Goal: Task Accomplishment & Management: Manage account settings

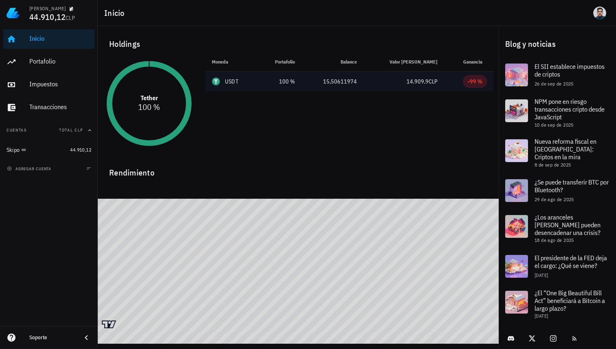
click at [237, 83] on div "USDT" at bounding box center [231, 81] width 13 height 8
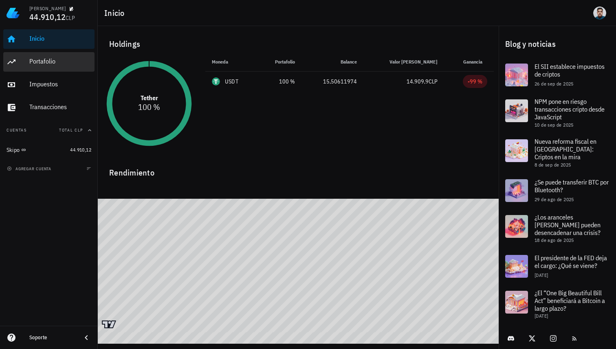
click at [54, 66] on div "Portafolio" at bounding box center [60, 62] width 62 height 18
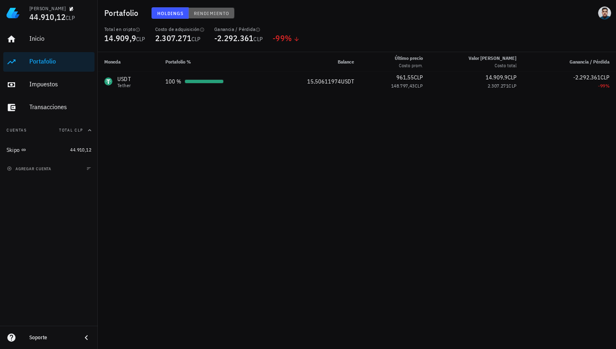
click at [208, 18] on button "Rendimiento" at bounding box center [212, 12] width 46 height 11
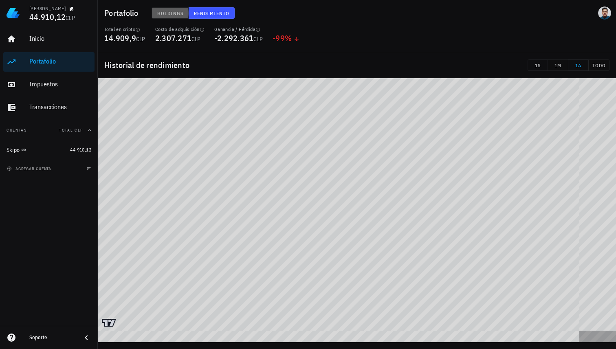
click at [180, 11] on span "Holdings" at bounding box center [170, 13] width 27 height 6
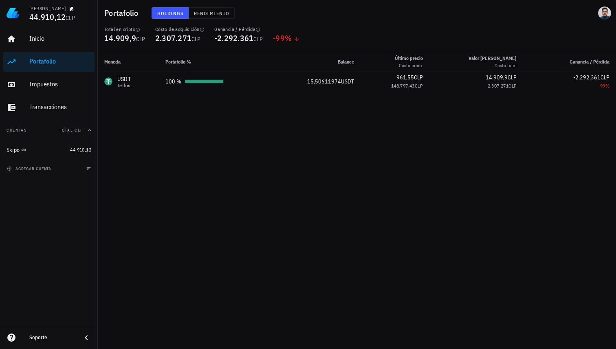
click at [36, 96] on div "Inicio Portafolio Impuestos Transacciones" at bounding box center [48, 73] width 91 height 94
click at [47, 85] on div "Impuestos" at bounding box center [60, 84] width 62 height 8
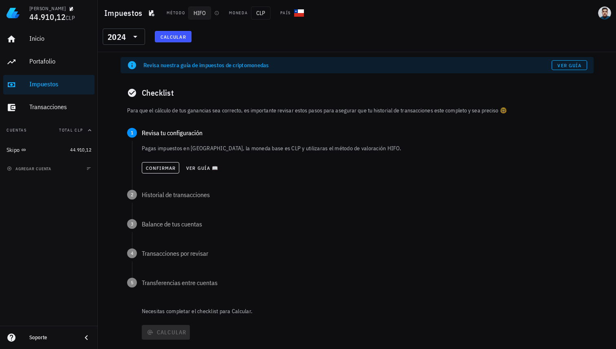
click at [200, 16] on span "HIFO" at bounding box center [199, 13] width 23 height 13
click at [55, 108] on div "Transacciones" at bounding box center [60, 107] width 62 height 8
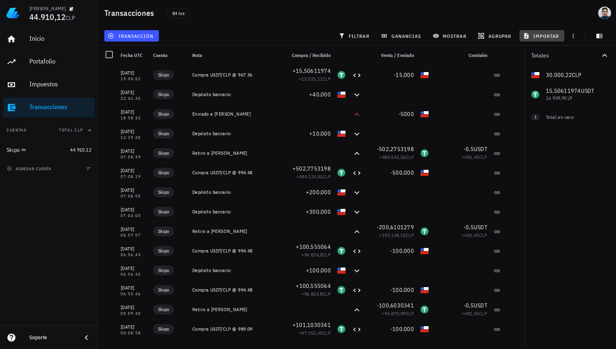
click at [549, 36] on span "importar" at bounding box center [541, 36] width 35 height 7
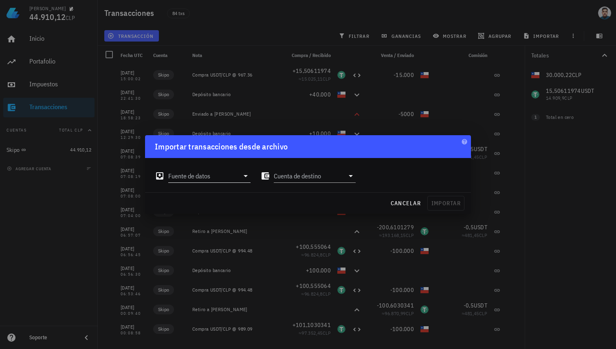
click at [233, 173] on input "Fuente de datos" at bounding box center [203, 175] width 71 height 13
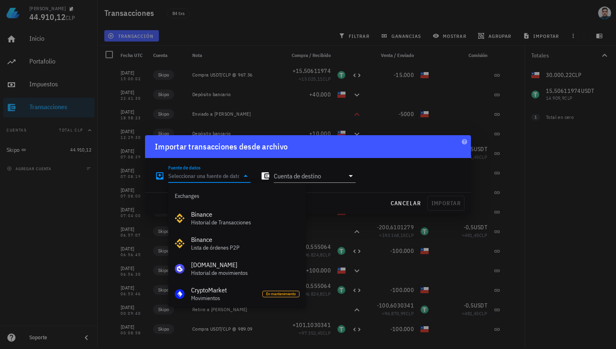
click at [233, 175] on input "Fuente de datos" at bounding box center [203, 175] width 71 height 13
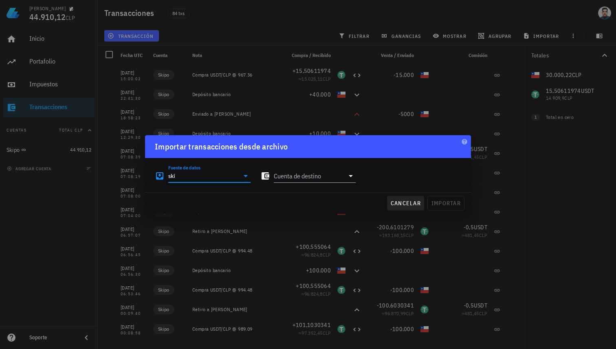
type input "ski"
click at [410, 198] on button "cancelar" at bounding box center [405, 203] width 37 height 15
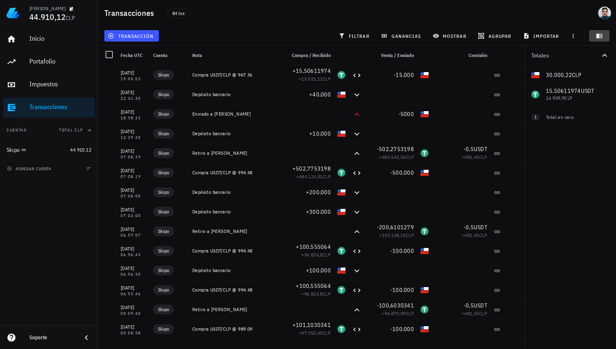
click at [596, 34] on icon "button" at bounding box center [599, 36] width 7 height 7
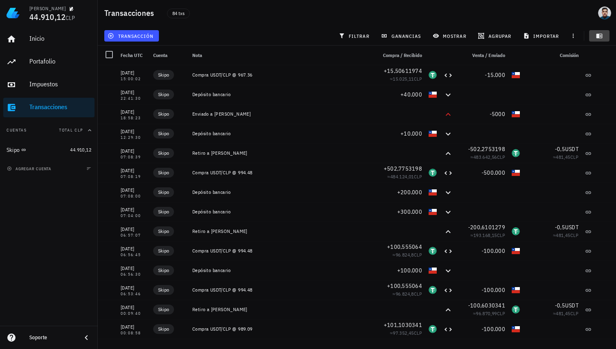
click at [596, 34] on icon "button" at bounding box center [599, 36] width 7 height 7
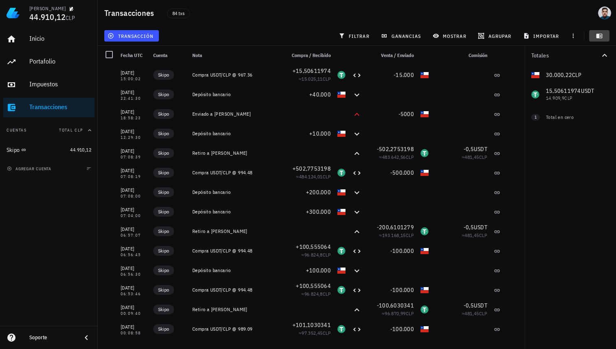
click at [600, 32] on button "button" at bounding box center [599, 35] width 20 height 11
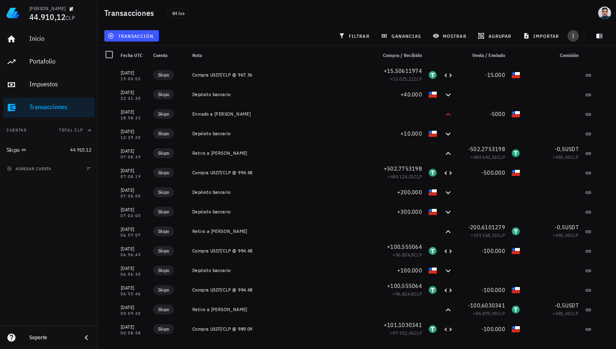
click at [570, 37] on icon "button" at bounding box center [573, 36] width 7 height 7
click at [79, 153] on div "44.910,12" at bounding box center [80, 150] width 21 height 8
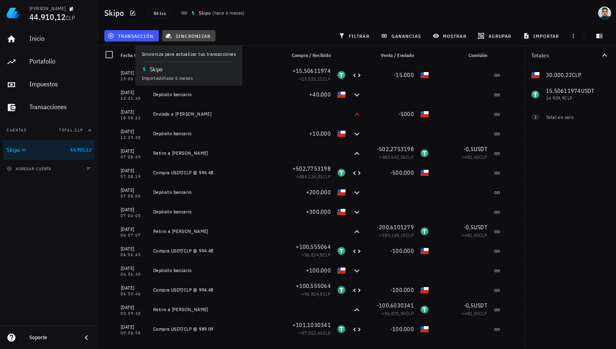
click at [200, 35] on span "sincronizar" at bounding box center [189, 36] width 44 height 7
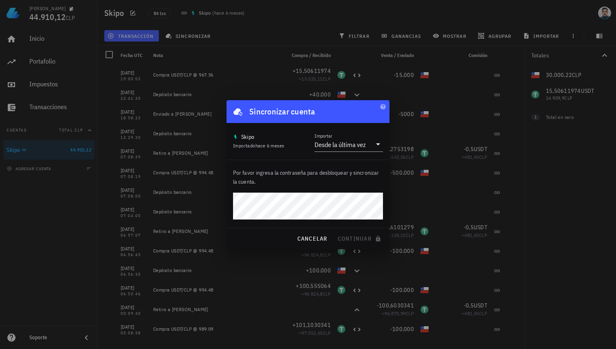
click at [384, 110] on div "Sincronizar cuenta" at bounding box center [307, 111] width 163 height 23
click at [384, 108] on icon "button" at bounding box center [382, 106] width 5 height 5
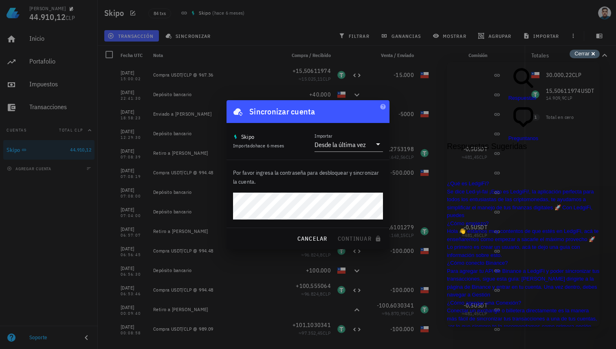
click at [595, 55] on div "Cerrar cross-small" at bounding box center [584, 54] width 30 height 9
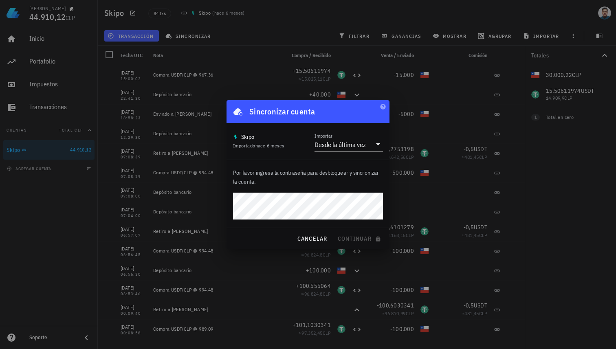
click at [191, 177] on div at bounding box center [308, 174] width 616 height 349
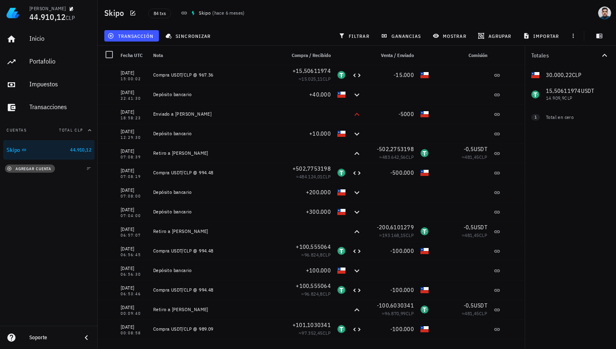
click at [35, 169] on span "agregar cuenta" at bounding box center [30, 168] width 43 height 5
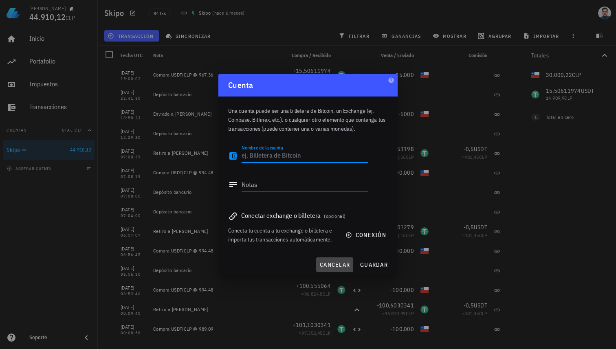
click at [345, 268] on span "cancelar" at bounding box center [334, 264] width 31 height 7
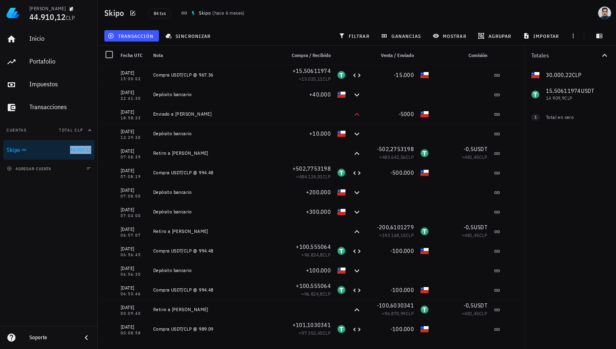
click at [70, 148] on span "44.910,12" at bounding box center [80, 150] width 21 height 6
click at [192, 35] on span "sincronizar" at bounding box center [189, 36] width 44 height 7
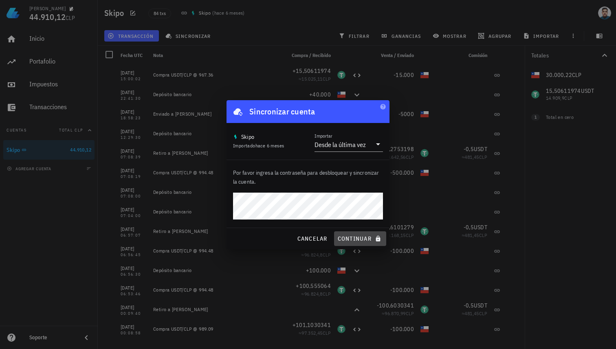
click at [362, 237] on span "continuar" at bounding box center [360, 238] width 46 height 7
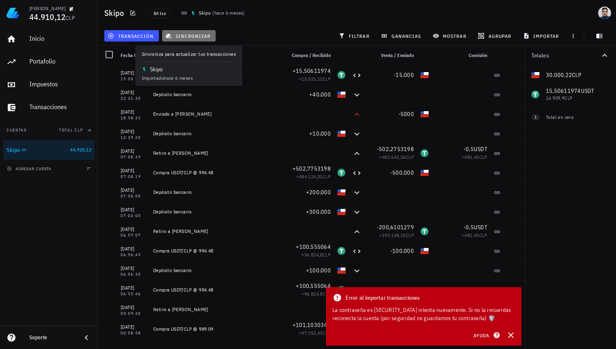
click at [204, 39] on span "sincronizar" at bounding box center [189, 36] width 44 height 7
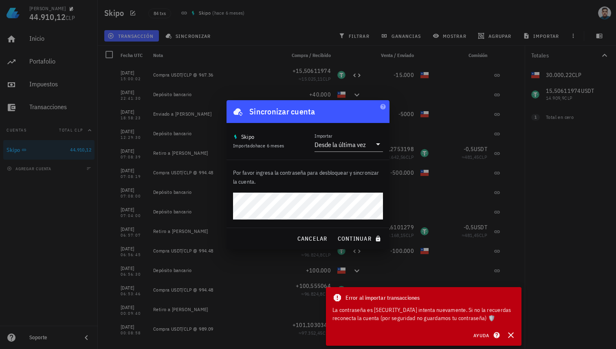
click at [305, 166] on div "Por favor ingresa la contraseña para desbloquear y sincronizar la cuenta." at bounding box center [307, 194] width 163 height 68
click at [334, 231] on button "continuar" at bounding box center [360, 238] width 52 height 15
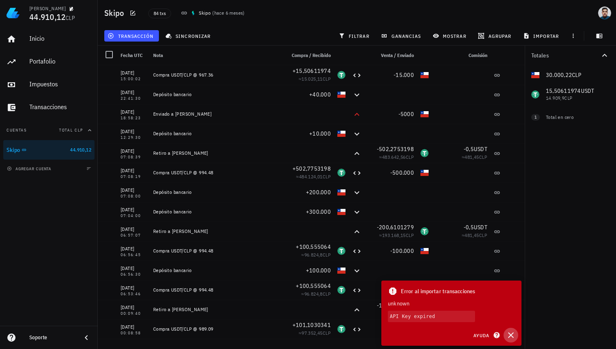
click at [512, 334] on icon "button" at bounding box center [511, 335] width 6 height 6
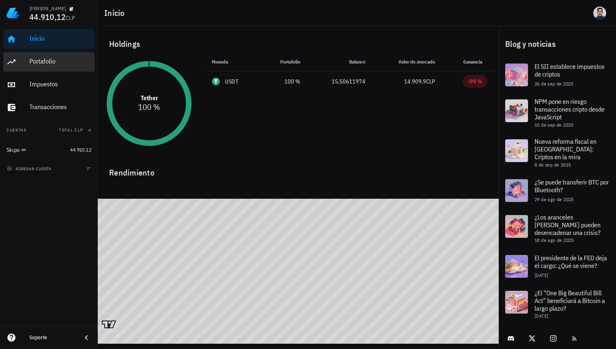
click at [50, 63] on div "Portafolio" at bounding box center [60, 61] width 62 height 8
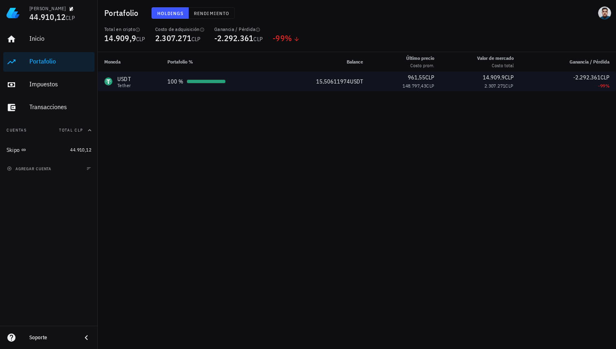
click at [179, 88] on td "100 %" at bounding box center [217, 82] width 113 height 20
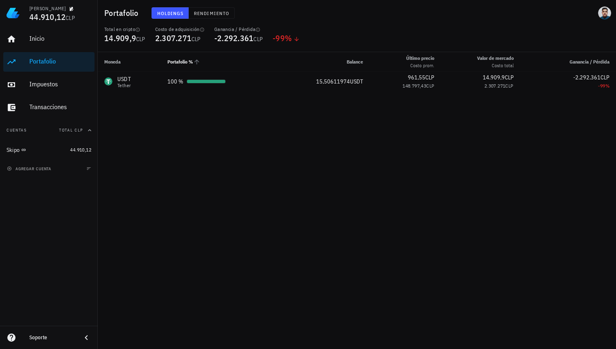
click at [208, 67] on th "Portafolio %" at bounding box center [217, 62] width 113 height 20
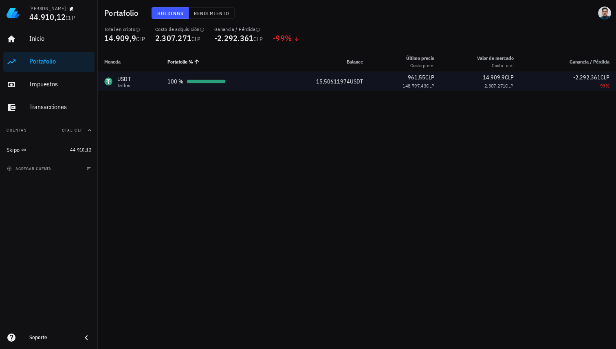
click at [216, 75] on td "100 %" at bounding box center [217, 82] width 113 height 20
click at [239, 87] on td "100 %" at bounding box center [217, 82] width 113 height 20
click at [162, 84] on td "100 %" at bounding box center [217, 82] width 113 height 20
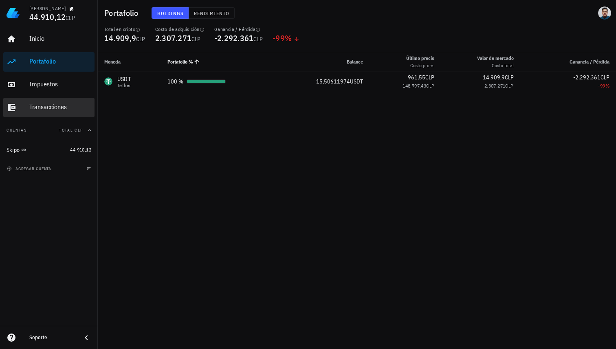
click at [73, 106] on div "Transacciones" at bounding box center [60, 107] width 62 height 8
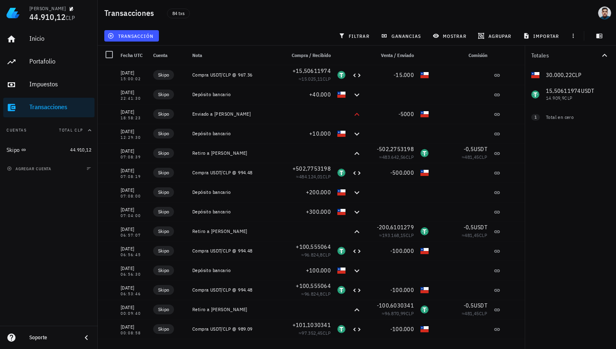
click at [153, 42] on div "transacción" at bounding box center [132, 36] width 58 height 15
click at [152, 38] on span "transacción" at bounding box center [131, 36] width 44 height 7
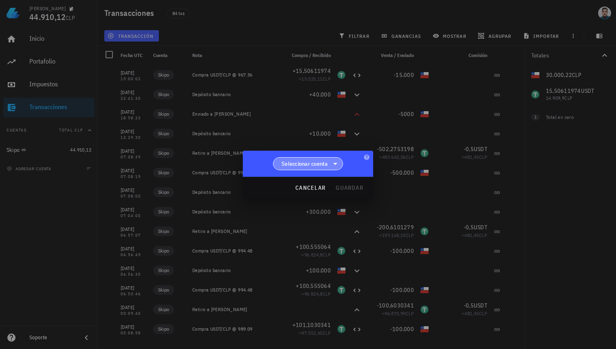
click at [328, 162] on span "Seleccionar cuenta" at bounding box center [307, 164] width 59 height 12
click at [323, 180] on div "Skipo" at bounding box center [308, 185] width 70 height 20
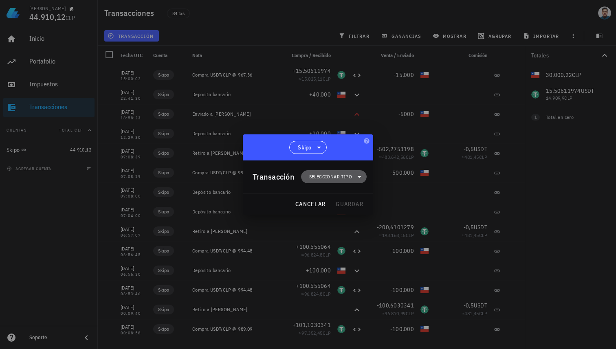
click at [323, 180] on span "Seleccionar tipo" at bounding box center [330, 177] width 43 height 8
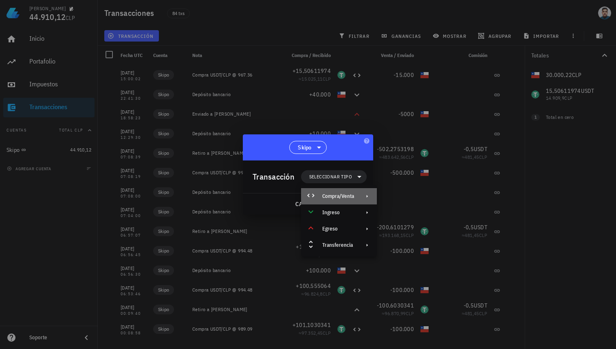
click at [332, 196] on div "Compra/Venta" at bounding box center [338, 196] width 32 height 7
click at [413, 197] on div "Compra/Venta" at bounding box center [422, 199] width 48 height 7
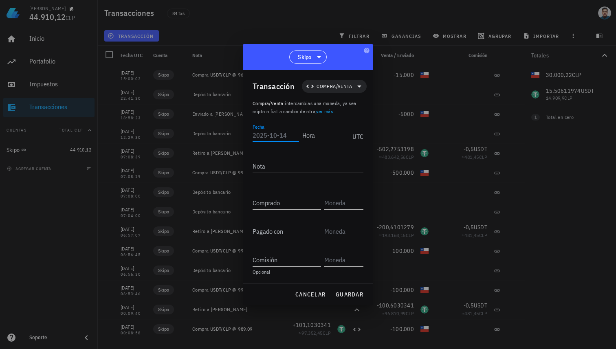
click at [289, 140] on input "Fecha" at bounding box center [275, 135] width 46 height 13
click at [314, 135] on input "Hora" at bounding box center [324, 135] width 44 height 13
click at [311, 162] on textarea "Nota" at bounding box center [307, 166] width 111 height 13
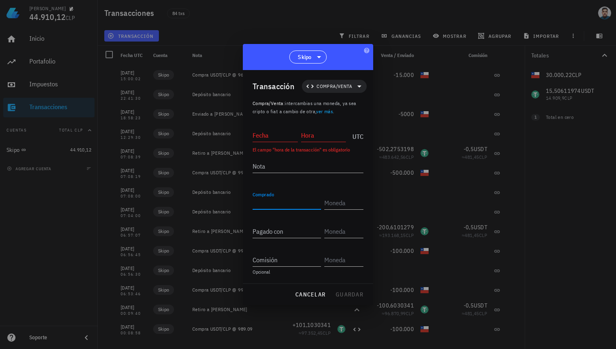
click at [307, 204] on input "Comprado" at bounding box center [286, 202] width 68 height 13
click at [337, 205] on input "text" at bounding box center [342, 202] width 37 height 13
click at [309, 224] on div "Pagado con" at bounding box center [288, 229] width 72 height 18
click at [309, 227] on input "Pagado con" at bounding box center [286, 231] width 68 height 13
click at [346, 231] on input "text" at bounding box center [342, 231] width 37 height 13
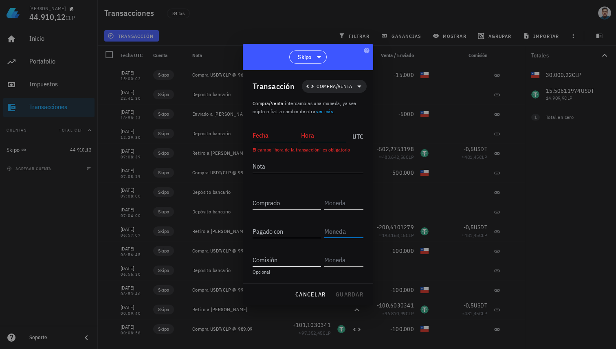
click at [294, 255] on input "Comisión" at bounding box center [286, 259] width 68 height 13
click at [334, 257] on input "text" at bounding box center [342, 259] width 37 height 13
click at [270, 137] on input "Fecha" at bounding box center [274, 135] width 45 height 13
click at [320, 133] on input "Hora" at bounding box center [323, 135] width 45 height 13
type input "12:34:56"
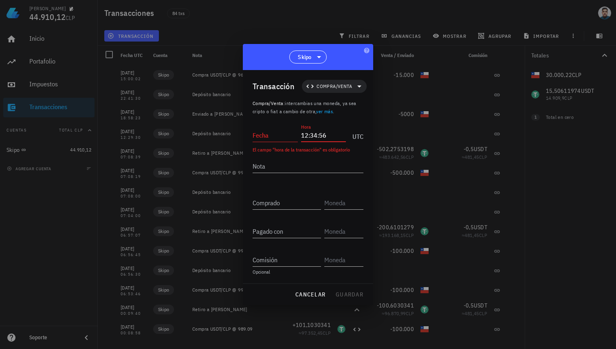
click at [269, 142] on div "Fecha" at bounding box center [274, 135] width 45 height 13
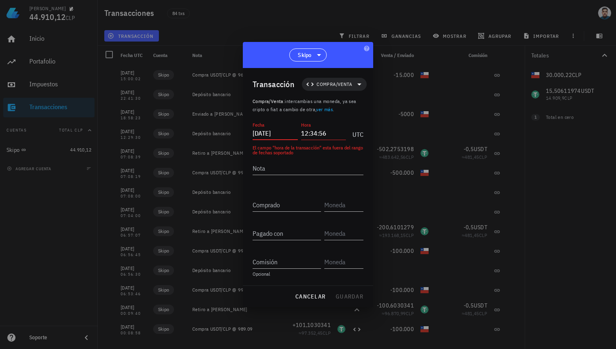
type input "[DATE]"
click at [338, 26] on div at bounding box center [308, 174] width 616 height 349
click at [318, 297] on span "cancelar" at bounding box center [310, 296] width 31 height 7
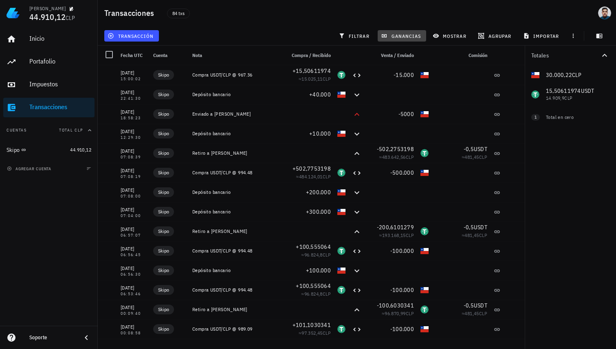
click at [393, 39] on button "ganancias" at bounding box center [401, 35] width 48 height 11
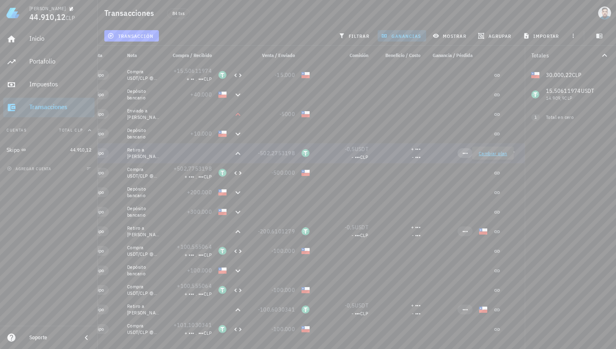
click at [465, 153] on span "•••" at bounding box center [464, 153] width 5 height 6
click at [465, 157] on div "•••" at bounding box center [464, 153] width 5 height 8
click at [466, 231] on span "•••" at bounding box center [464, 231] width 5 height 6
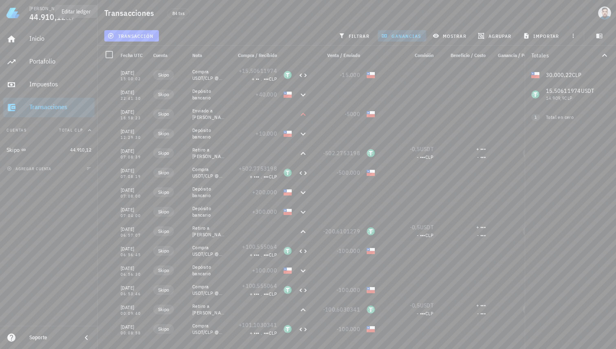
click at [70, 7] on icon "button" at bounding box center [72, 9] width 4 height 4
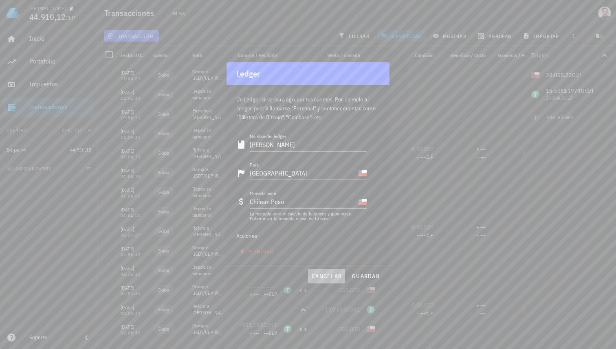
click at [325, 279] on span "cancelar" at bounding box center [326, 275] width 31 height 7
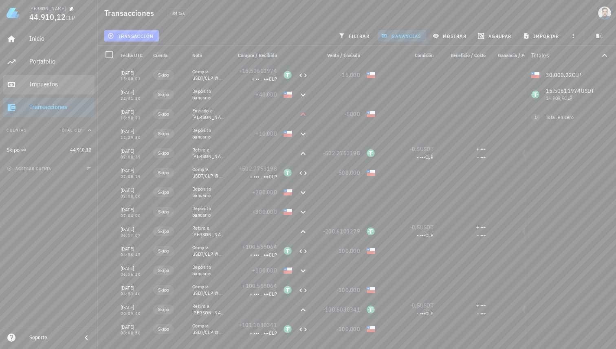
click at [44, 83] on div "Impuestos" at bounding box center [60, 84] width 62 height 8
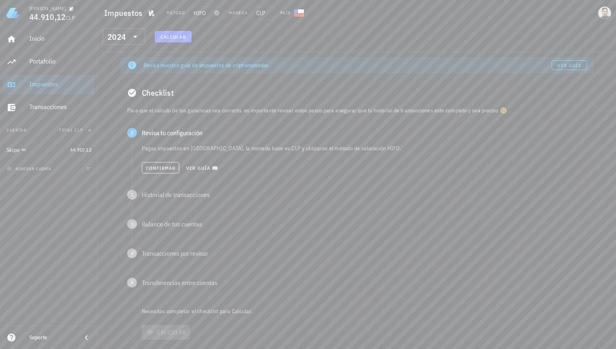
click at [217, 13] on icon "button" at bounding box center [216, 13] width 5 height 5
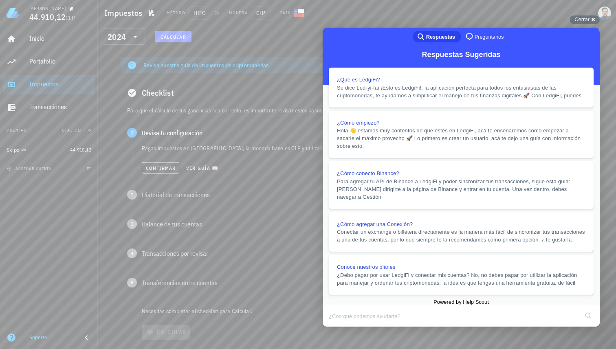
click at [338, 327] on button "Close" at bounding box center [330, 332] width 15 height 11
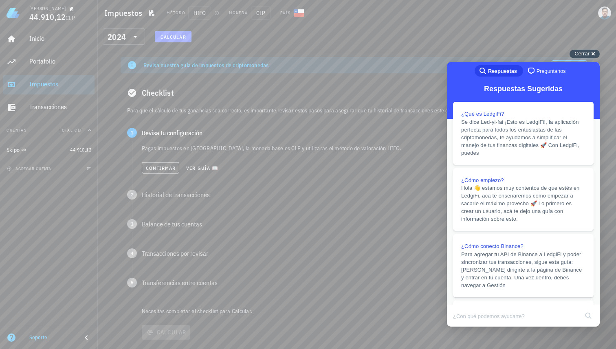
click at [589, 52] on span "Cerrar" at bounding box center [581, 53] width 15 height 6
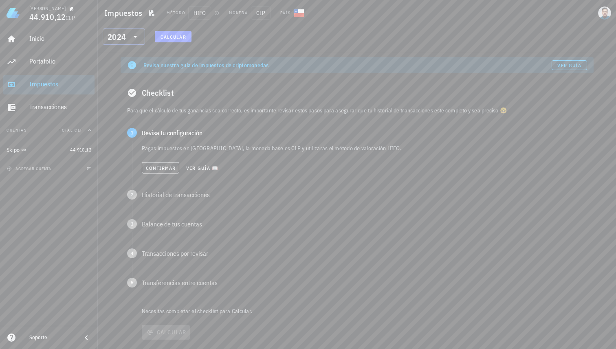
click at [136, 37] on icon at bounding box center [135, 37] width 10 height 10
click at [178, 37] on span "Calcular" at bounding box center [173, 37] width 26 height 6
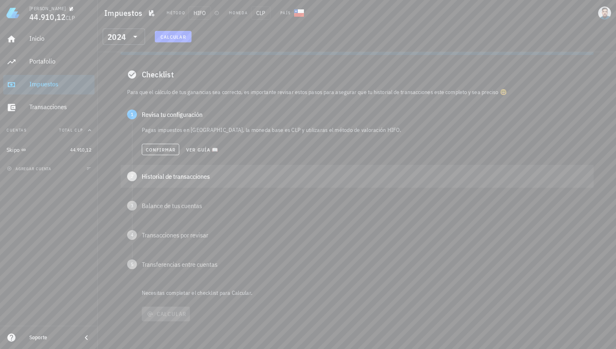
click at [194, 179] on div "Historial de transacciones" at bounding box center [364, 176] width 445 height 7
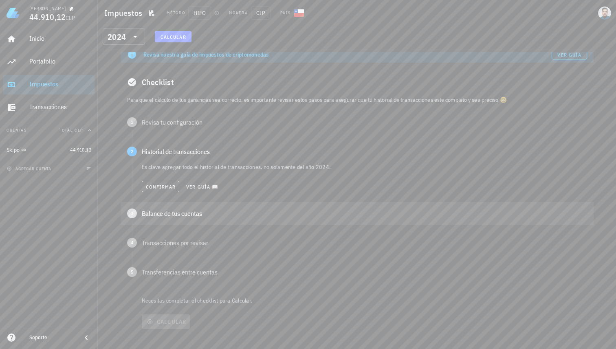
scroll to position [11, 0]
click at [192, 217] on div "3 Balance de tus cuentas" at bounding box center [357, 212] width 473 height 23
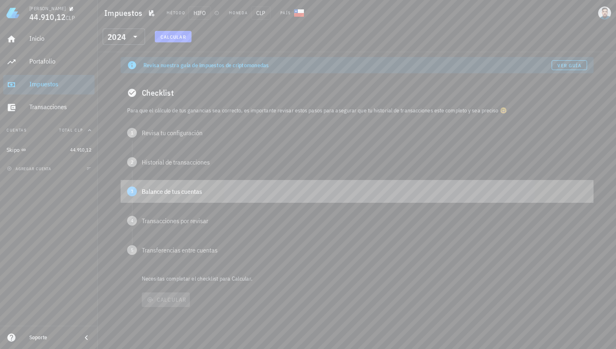
scroll to position [0, 0]
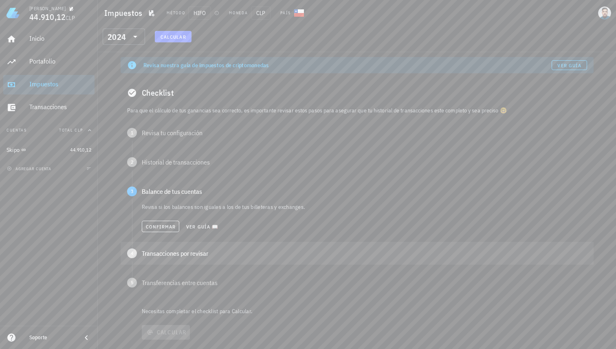
click at [214, 260] on div "4 Transacciones por revisar" at bounding box center [357, 253] width 473 height 23
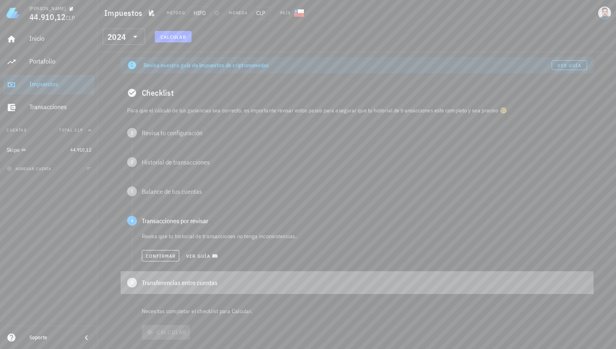
click at [227, 282] on div "Transferencias entre cuentas" at bounding box center [364, 282] width 445 height 7
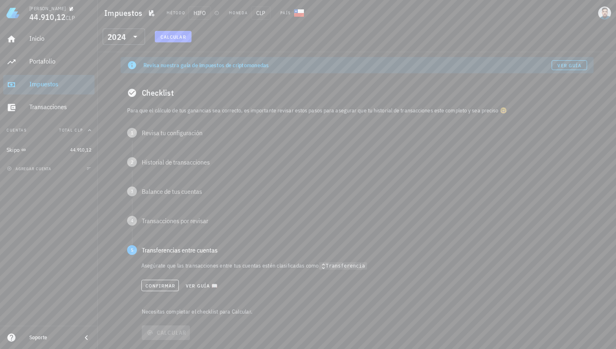
click at [334, 266] on code "Transferencia" at bounding box center [343, 266] width 48 height 8
click at [45, 46] on div "Inicio" at bounding box center [60, 39] width 62 height 18
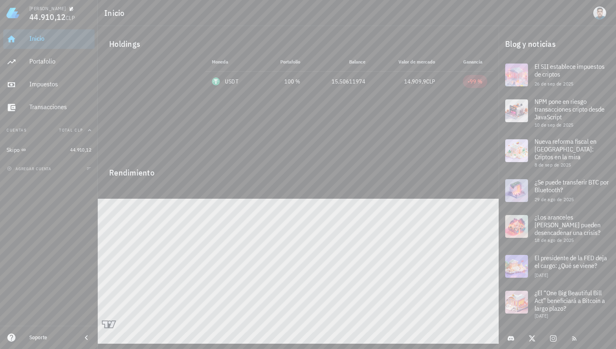
drag, startPoint x: 202, startPoint y: 54, endPoint x: 279, endPoint y: 62, distance: 77.8
click at [279, 62] on div "Moneda Portafolio Precio Balance Valor [PERSON_NAME] Ganancia USDT 100 % 961,55…" at bounding box center [298, 103] width 401 height 103
drag, startPoint x: 120, startPoint y: 45, endPoint x: 143, endPoint y: 67, distance: 31.4
click at [185, 99] on div "Holdings Moneda Portafolio Precio Balance Valor [PERSON_NAME] Ganancia USDT 100…" at bounding box center [298, 93] width 391 height 124
drag, startPoint x: 129, startPoint y: 57, endPoint x: 124, endPoint y: 48, distance: 10.4
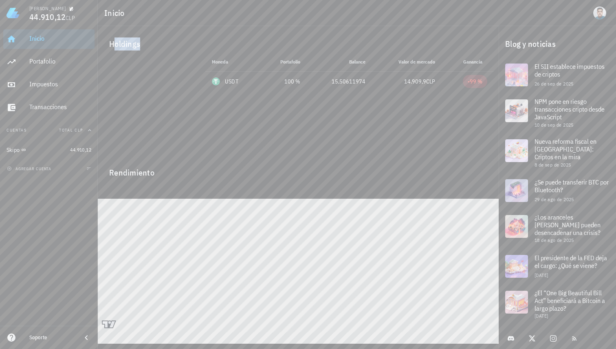
click at [128, 56] on div at bounding box center [149, 103] width 103 height 103
drag, startPoint x: 110, startPoint y: 44, endPoint x: 151, endPoint y: 176, distance: 138.3
click at [151, 177] on div "Holdings Moneda Portafolio Precio Balance Valor [PERSON_NAME] Ganancia USDT 100…" at bounding box center [298, 177] width 401 height 303
click at [191, 153] on div at bounding box center [149, 103] width 103 height 103
click at [52, 116] on div "Transacciones" at bounding box center [60, 107] width 62 height 18
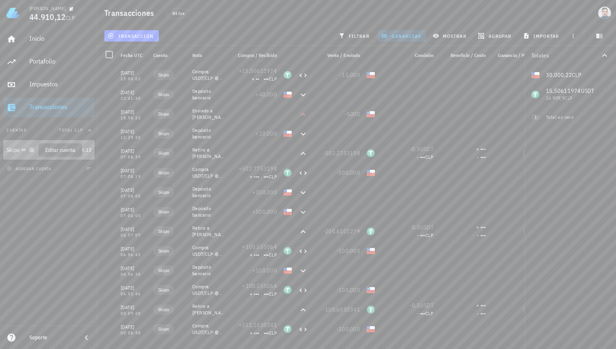
click at [32, 150] on icon "button" at bounding box center [31, 149] width 5 height 5
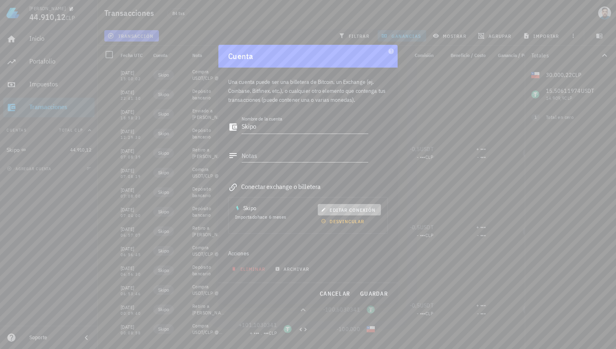
click at [351, 207] on span "editar conexión" at bounding box center [349, 210] width 53 height 6
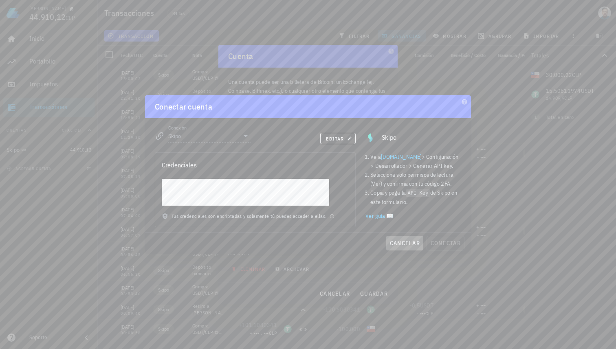
click at [387, 240] on button "cancelar" at bounding box center [404, 243] width 37 height 15
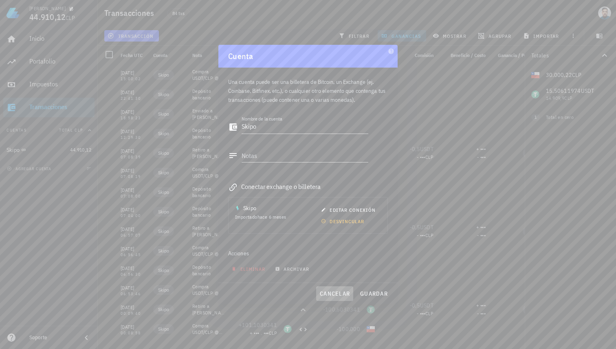
click at [339, 296] on span "cancelar" at bounding box center [334, 293] width 31 height 7
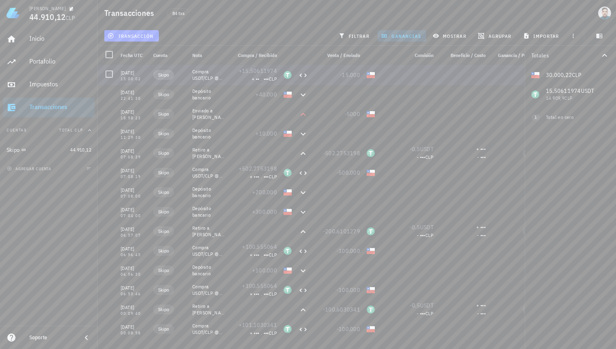
click at [162, 75] on span "Skipo" at bounding box center [163, 75] width 11 height 8
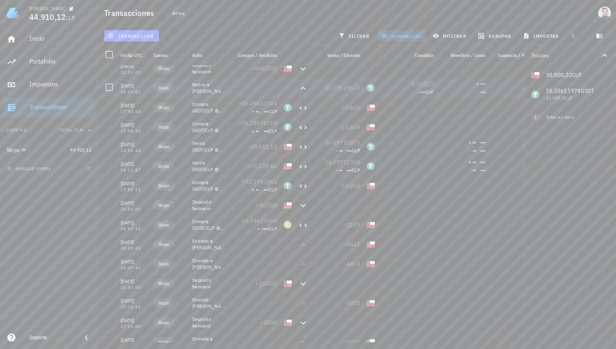
scroll to position [1365, 0]
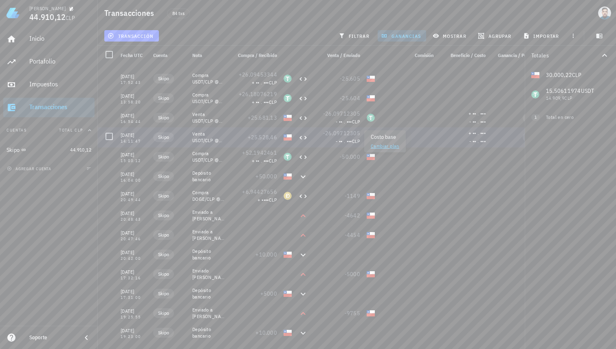
click at [336, 142] on span "- •• . •••" at bounding box center [344, 141] width 16 height 6
click at [298, 167] on link "Cambiar plan" at bounding box center [301, 165] width 29 height 6
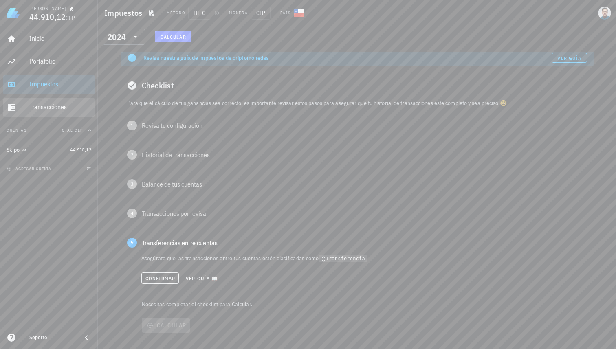
scroll to position [6, 0]
click at [67, 101] on div "Transacciones" at bounding box center [60, 107] width 62 height 18
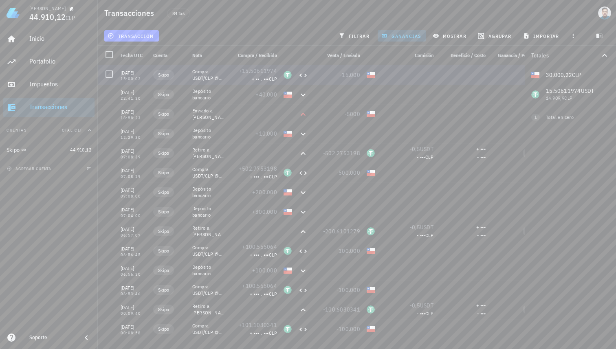
click at [232, 75] on div "+ •• . ••• CLP" at bounding box center [254, 79] width 46 height 8
